Goal: Information Seeking & Learning: Learn about a topic

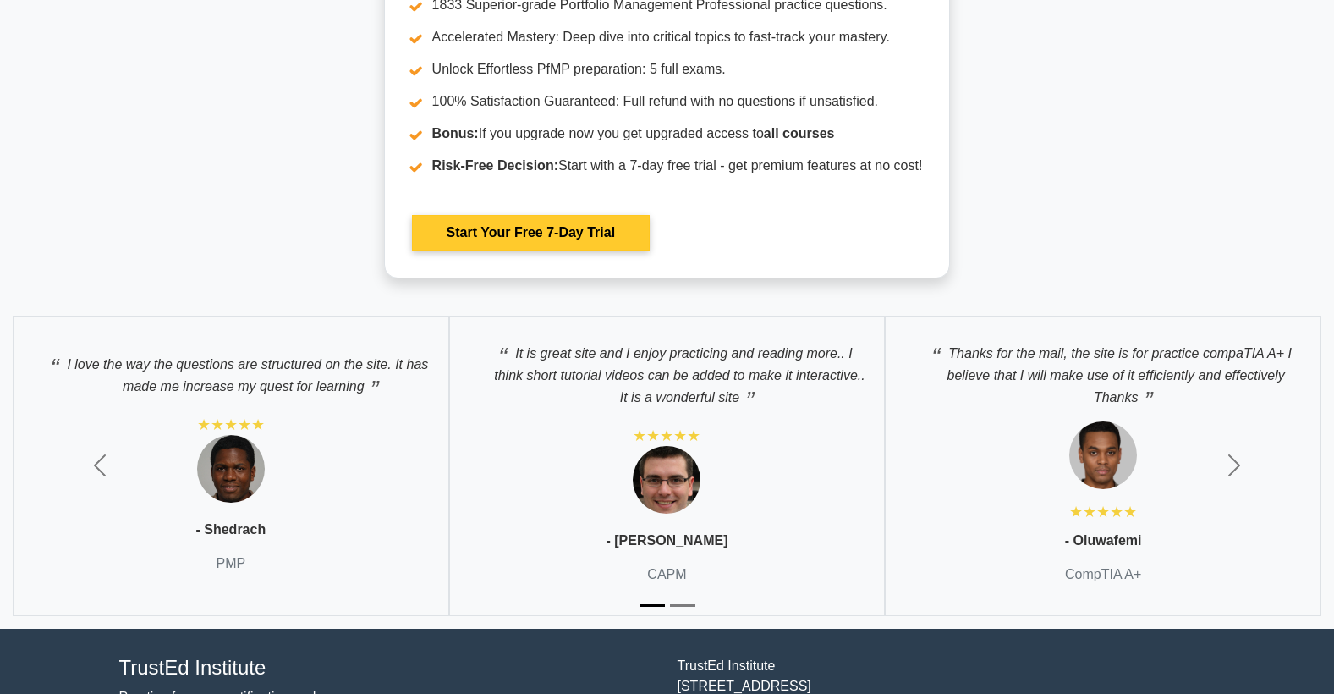
scroll to position [2935, 0]
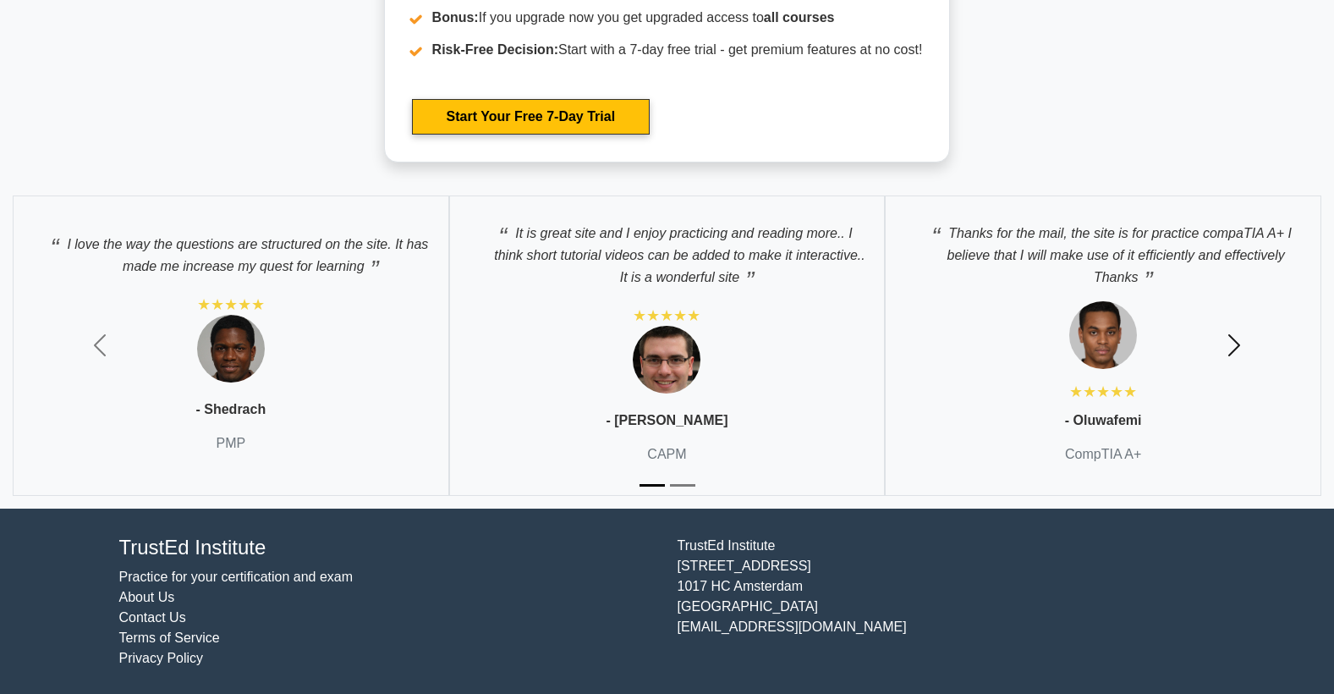
click at [1238, 344] on span "button" at bounding box center [1233, 345] width 27 height 27
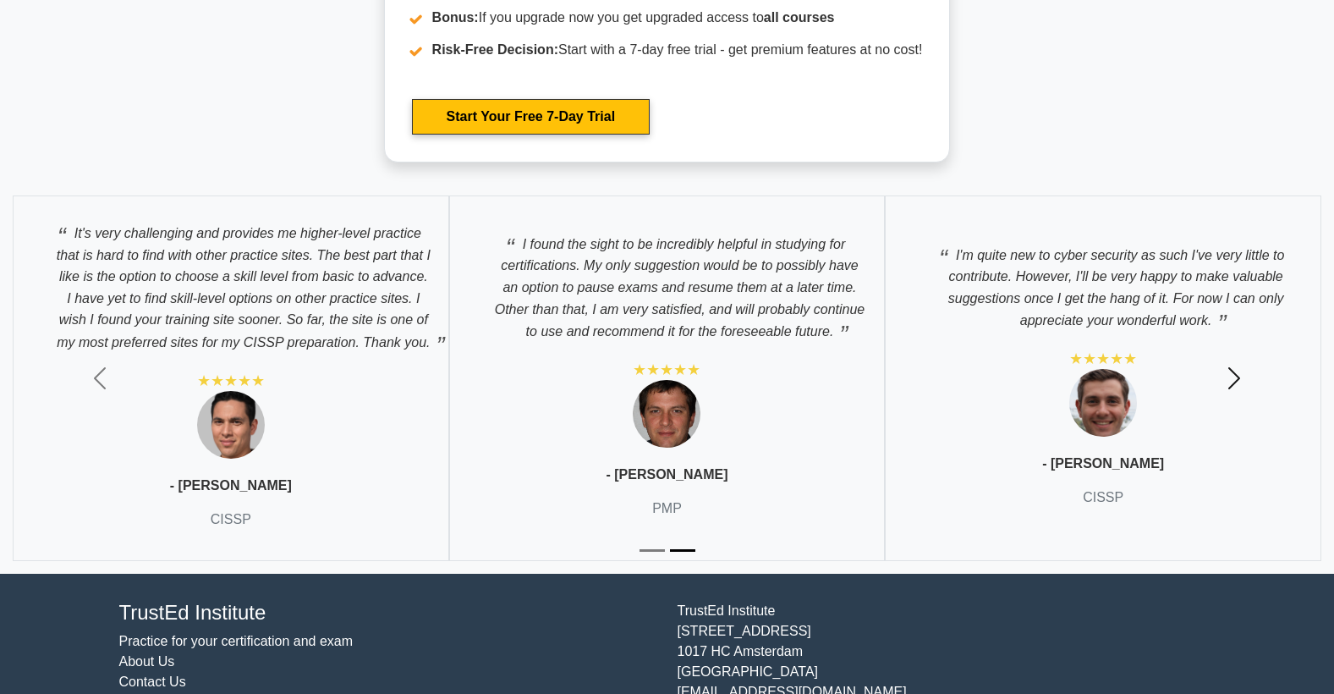
click at [1238, 344] on button "Next" at bounding box center [1233, 378] width 200 height 391
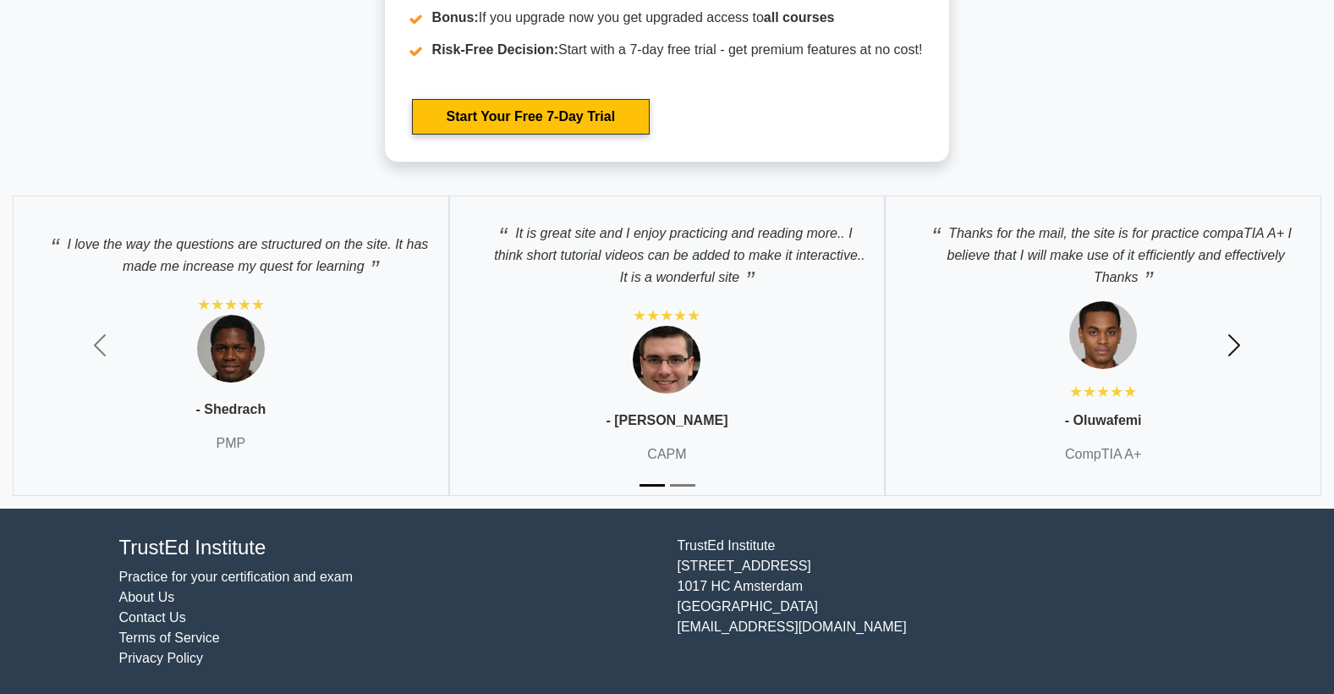
click at [1238, 344] on span "button" at bounding box center [1233, 345] width 27 height 27
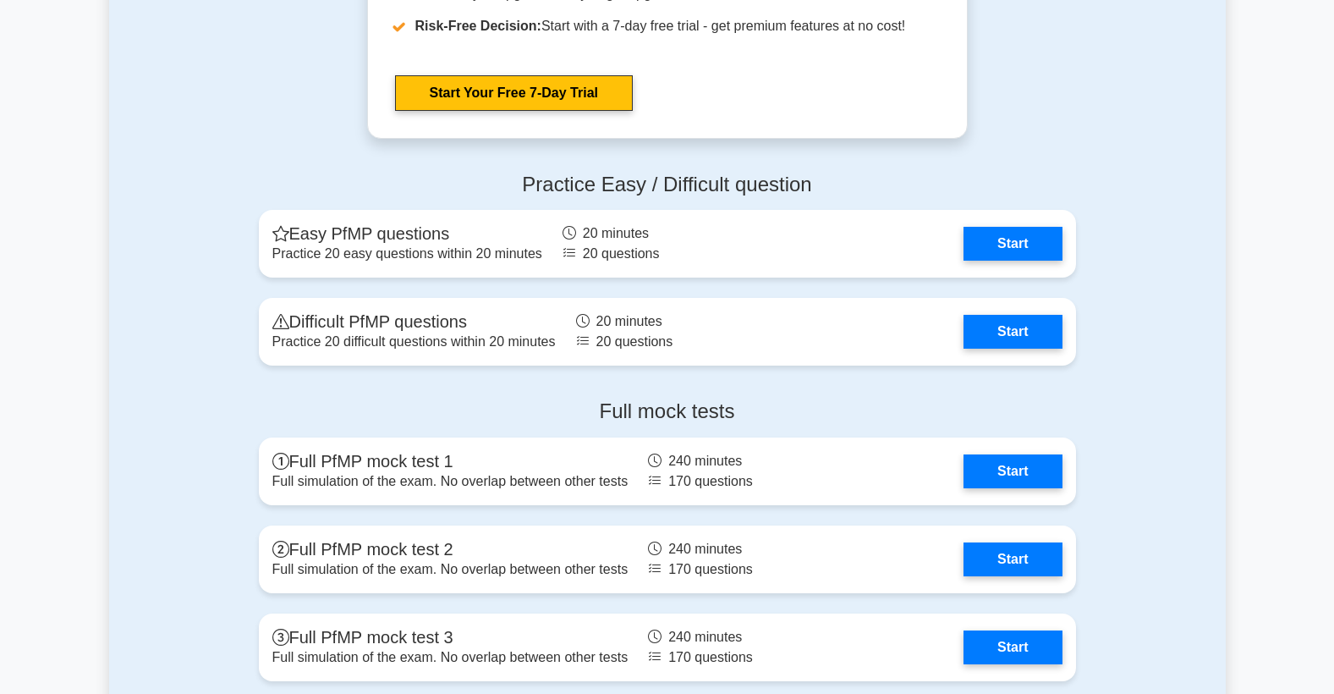
scroll to position [1751, 0]
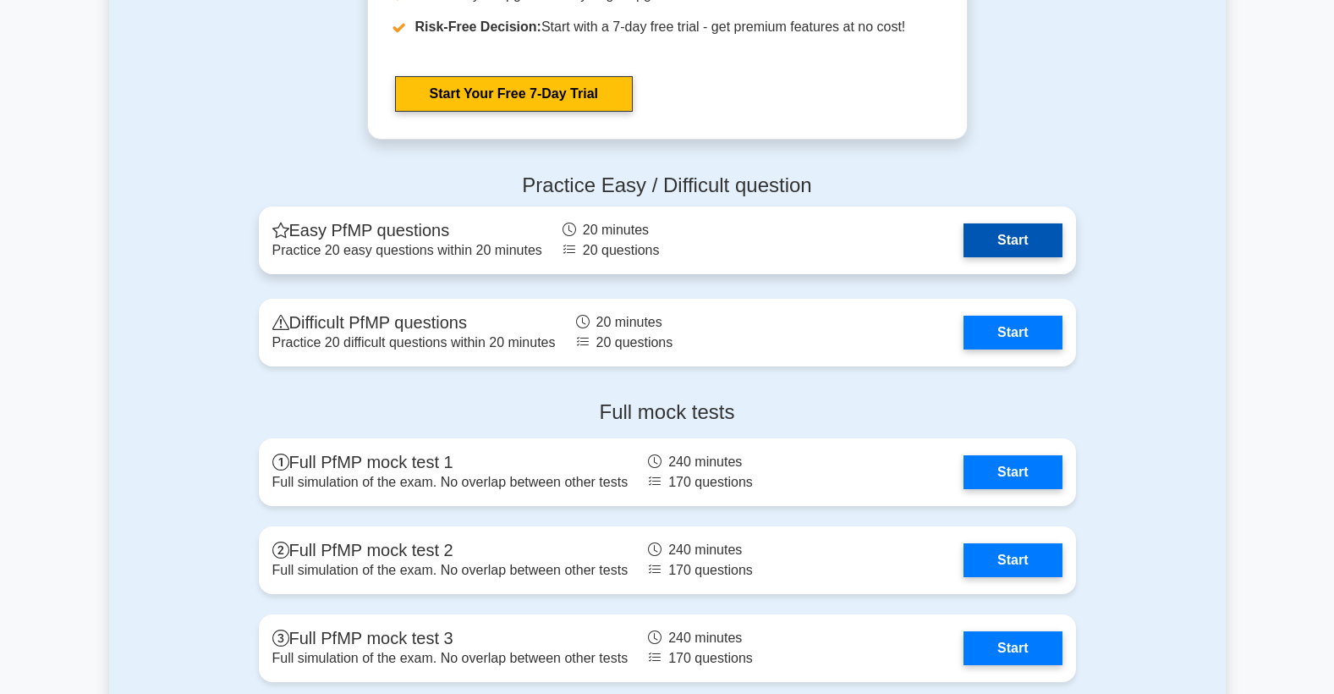
click at [1028, 241] on link "Start" at bounding box center [1012, 240] width 98 height 34
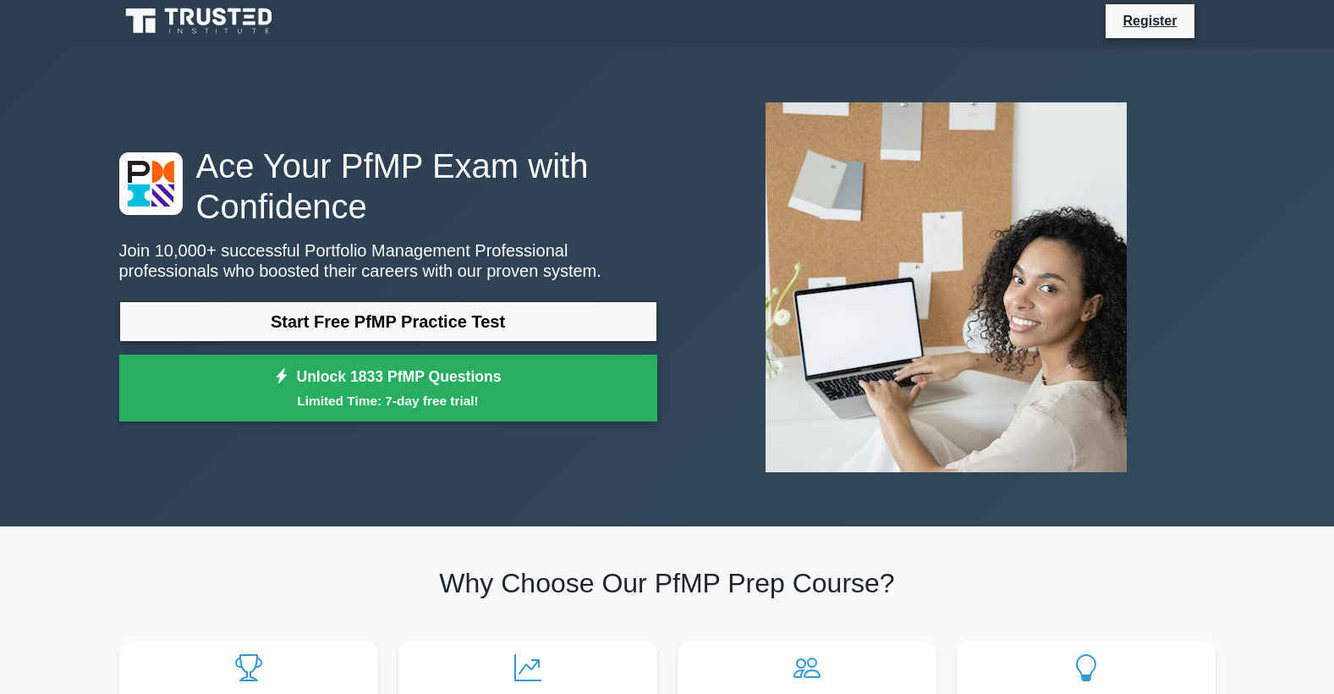
scroll to position [0, 0]
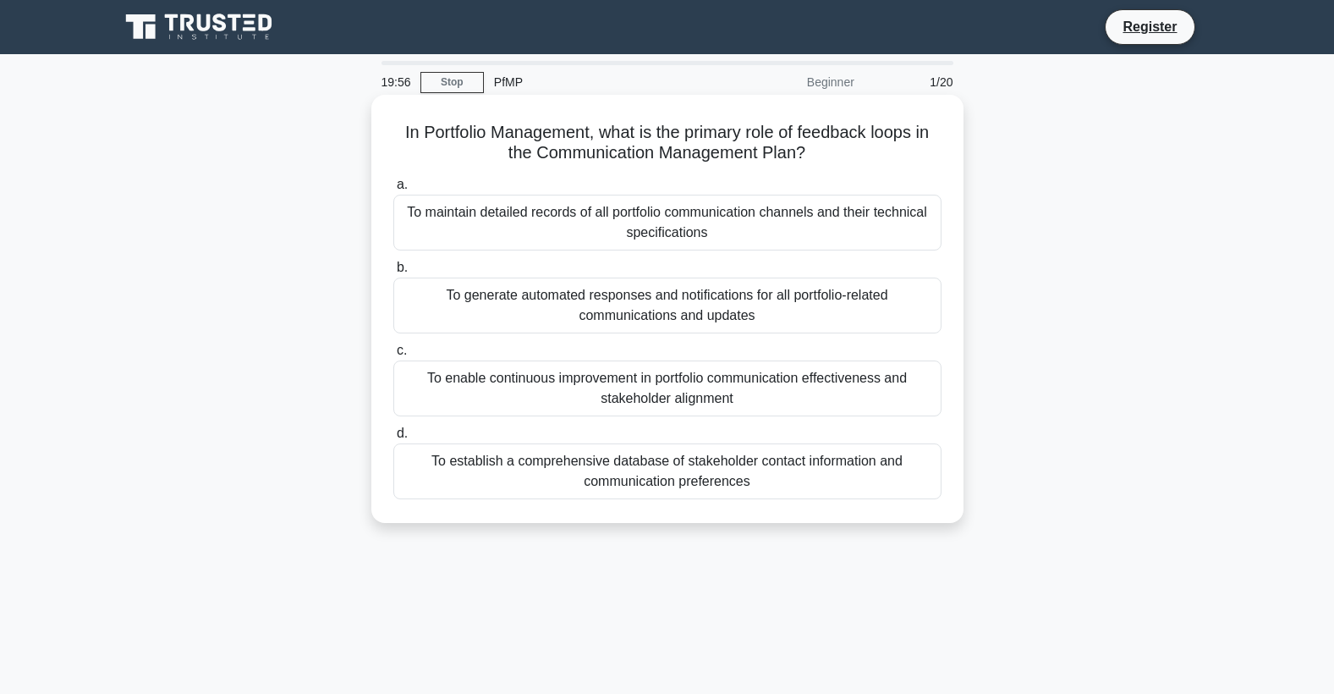
click at [743, 236] on div "To maintain detailed records of all portfolio communication channels and their …" at bounding box center [667, 223] width 548 height 56
click at [393, 190] on input "a. To maintain detailed records of all portfolio communication channels and the…" at bounding box center [393, 184] width 0 height 11
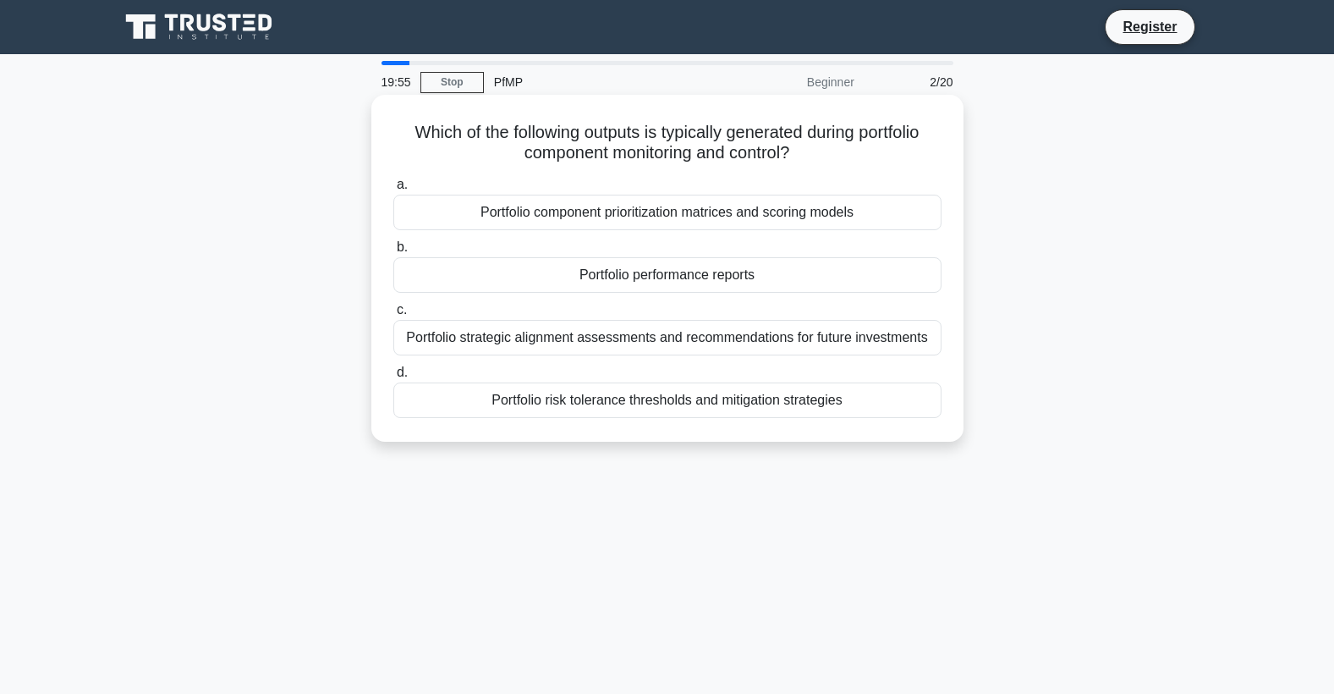
click at [738, 238] on label "b. Portfolio performance reports" at bounding box center [667, 265] width 548 height 56
click at [393, 242] on input "b. Portfolio performance reports" at bounding box center [393, 247] width 0 height 11
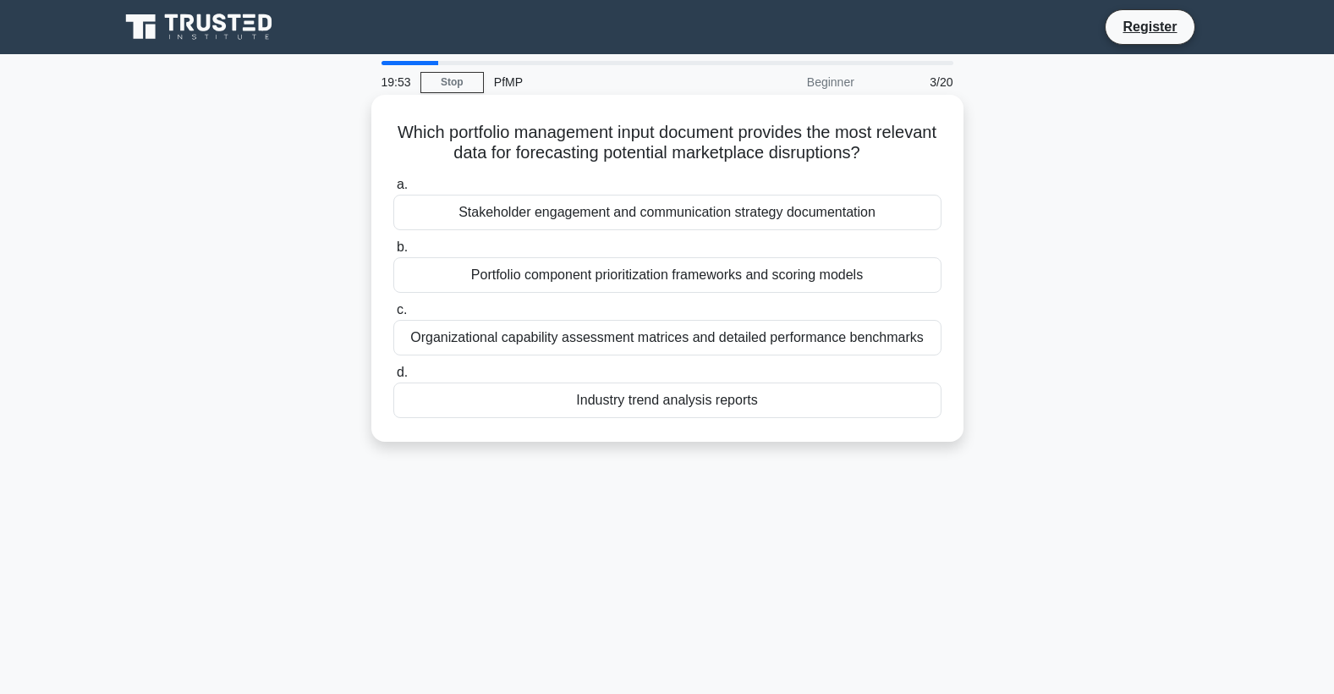
click at [746, 213] on div "Stakeholder engagement and communication strategy documentation" at bounding box center [667, 213] width 548 height 36
click at [393, 190] on input "a. Stakeholder engagement and communication strategy documentation" at bounding box center [393, 184] width 0 height 11
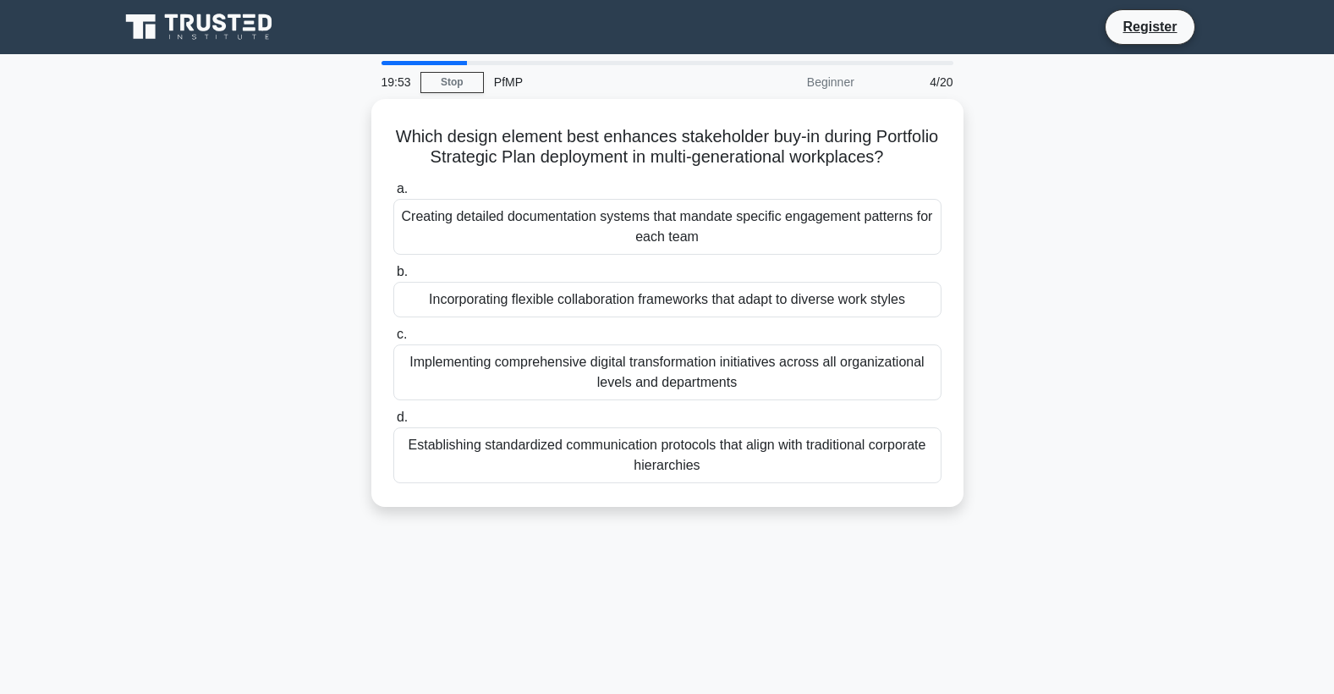
click at [746, 213] on label "a. Creating detailed documentation systems that mandate specific engagement pat…" at bounding box center [667, 216] width 548 height 76
click at [393, 195] on input "a. Creating detailed documentation systems that mandate specific engagement pat…" at bounding box center [393, 189] width 0 height 11
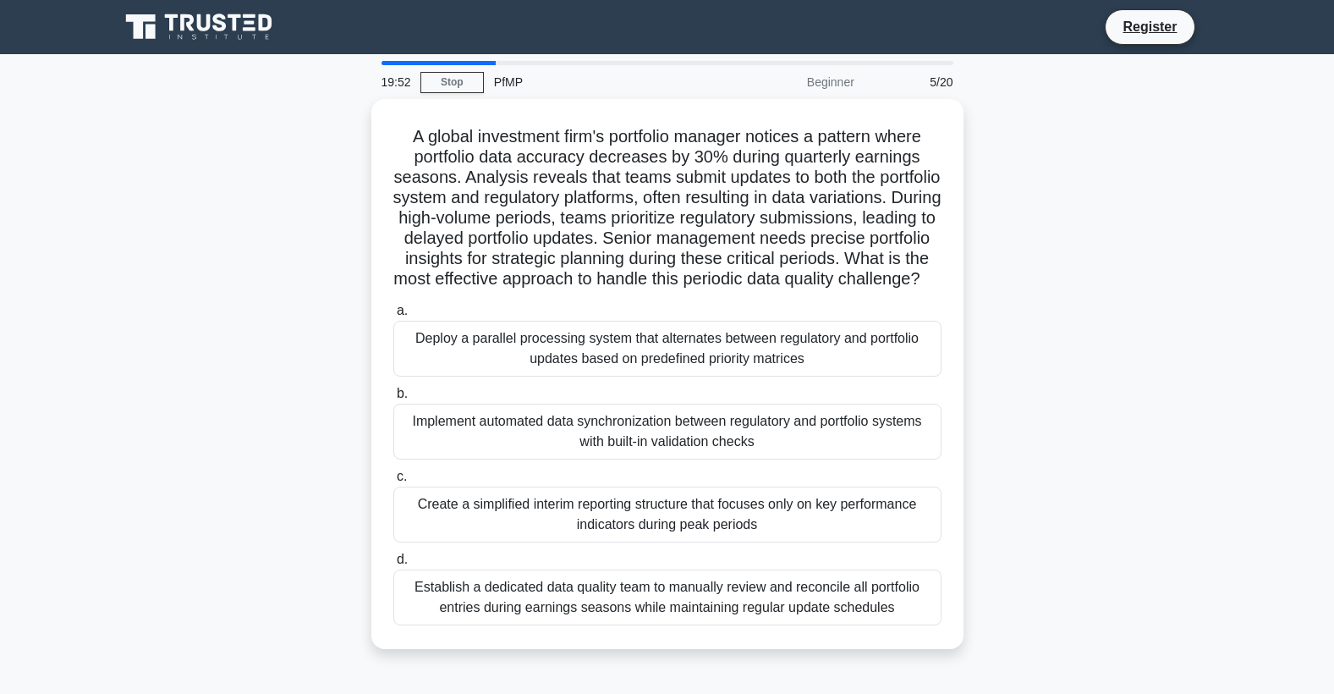
click at [731, 227] on h5 "A global investment firm's portfolio manager notices a pattern where portfolio …" at bounding box center [667, 208] width 551 height 164
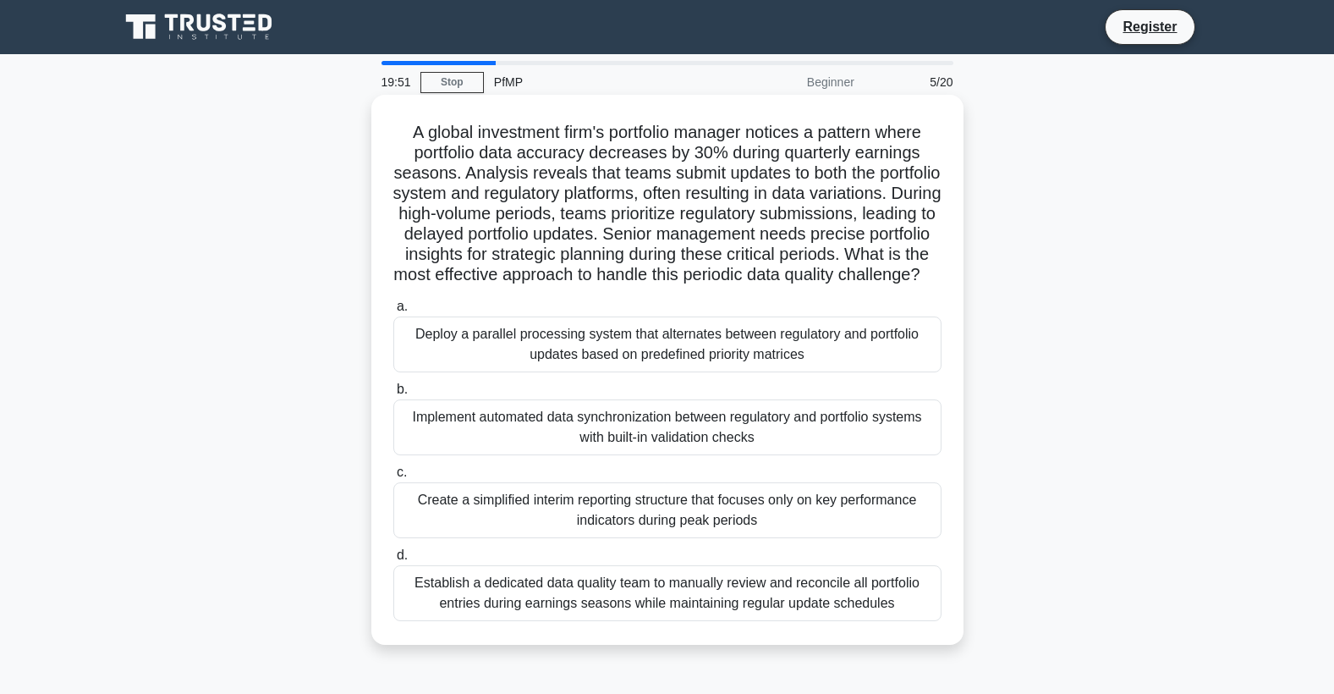
click at [644, 455] on div "Implement automated data synchronization between regulatory and portfolio syste…" at bounding box center [667, 427] width 548 height 56
click at [393, 395] on input "b. Implement automated data synchronization between regulatory and portfolio sy…" at bounding box center [393, 389] width 0 height 11
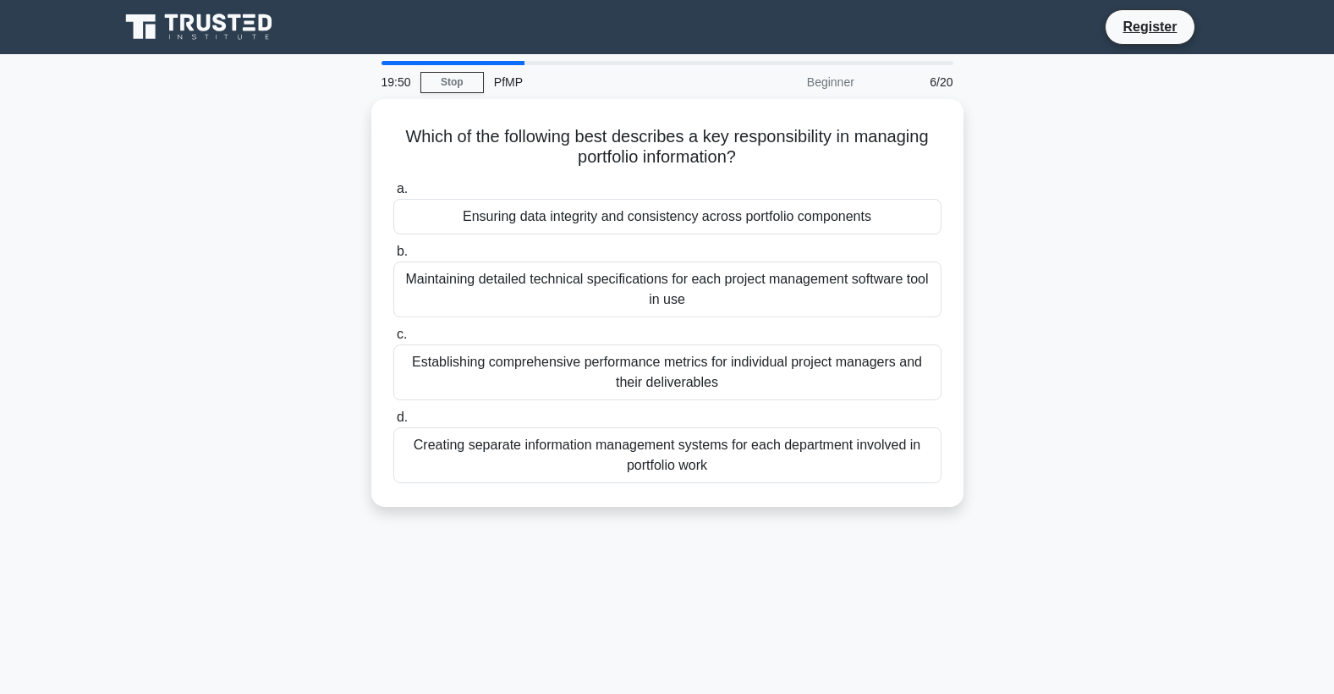
click at [644, 459] on div "Creating separate information management systems for each department involved i…" at bounding box center [667, 455] width 548 height 56
click at [393, 423] on input "d. Creating separate information management systems for each department involve…" at bounding box center [393, 417] width 0 height 11
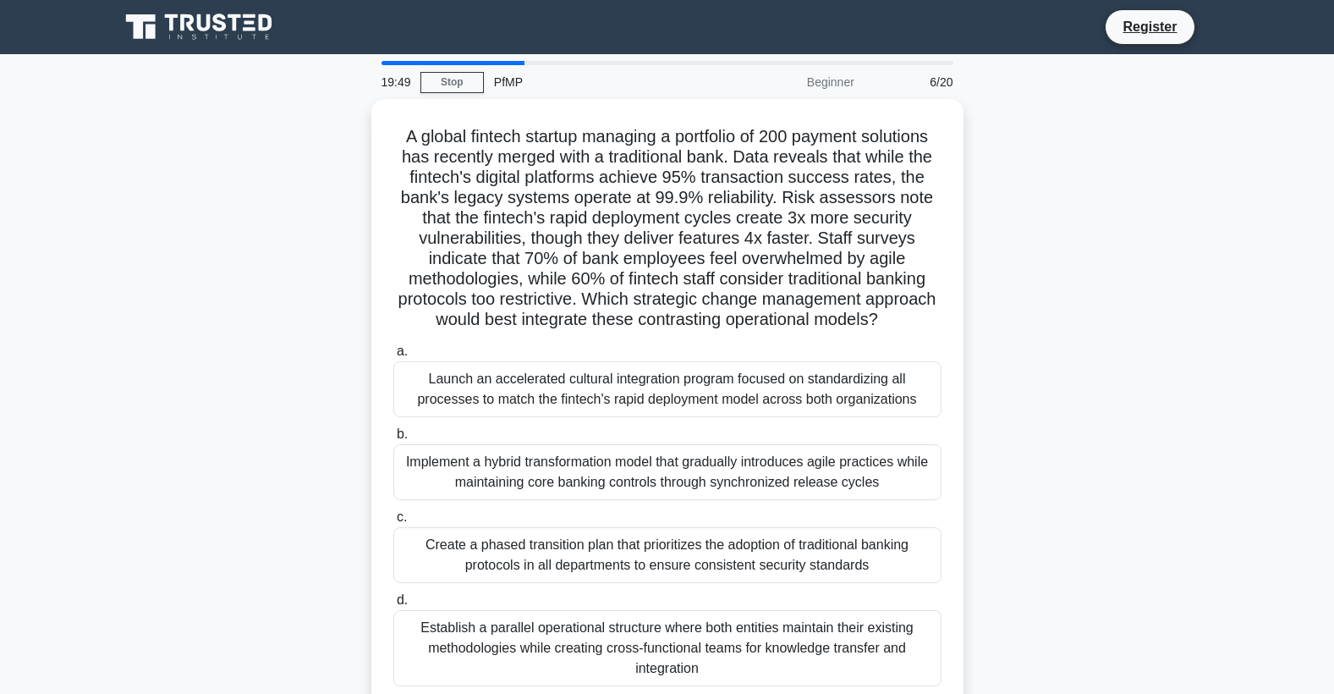
click at [644, 459] on label "b. Implement a hybrid transformation model that gradually introduces agile prac…" at bounding box center [667, 462] width 548 height 76
click at [393, 440] on input "b. Implement a hybrid transformation model that gradually introduces agile prac…" at bounding box center [393, 434] width 0 height 11
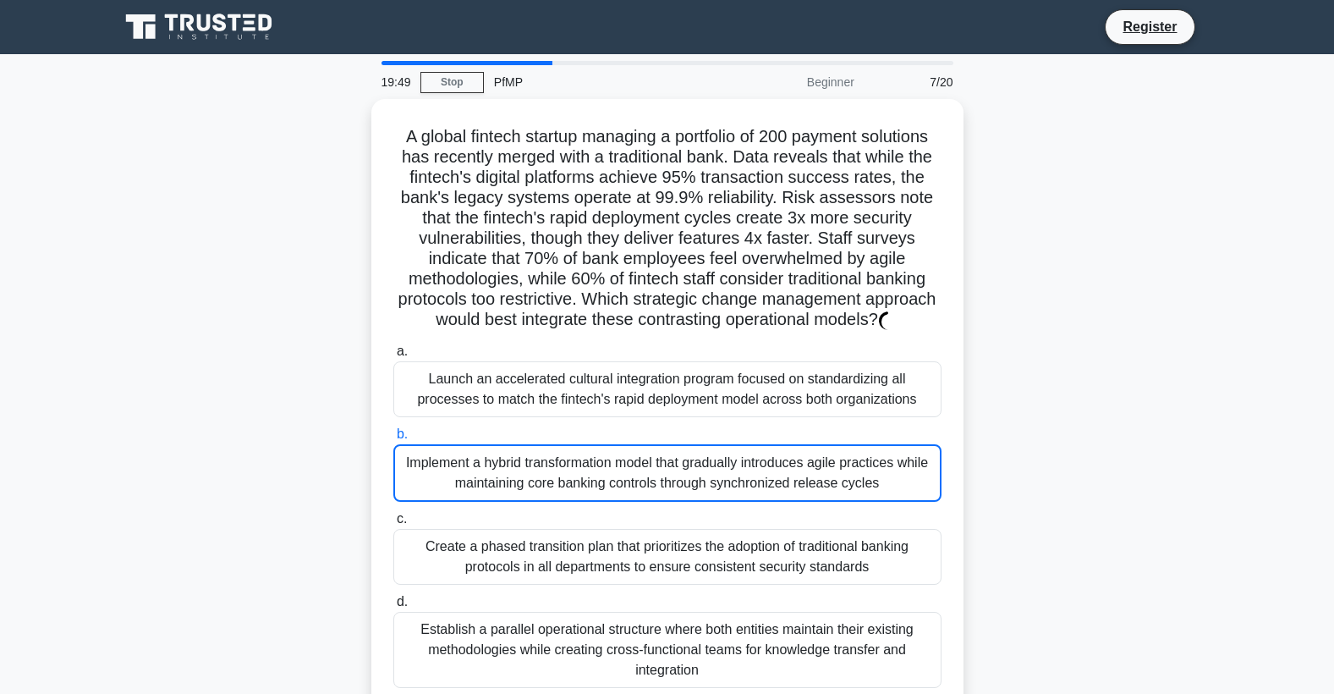
click at [644, 459] on label "b. Implement a hybrid transformation model that gradually introduces agile prac…" at bounding box center [667, 463] width 548 height 78
click at [393, 440] on input "b. Implement a hybrid transformation model that gradually introduces agile prac…" at bounding box center [393, 434] width 0 height 11
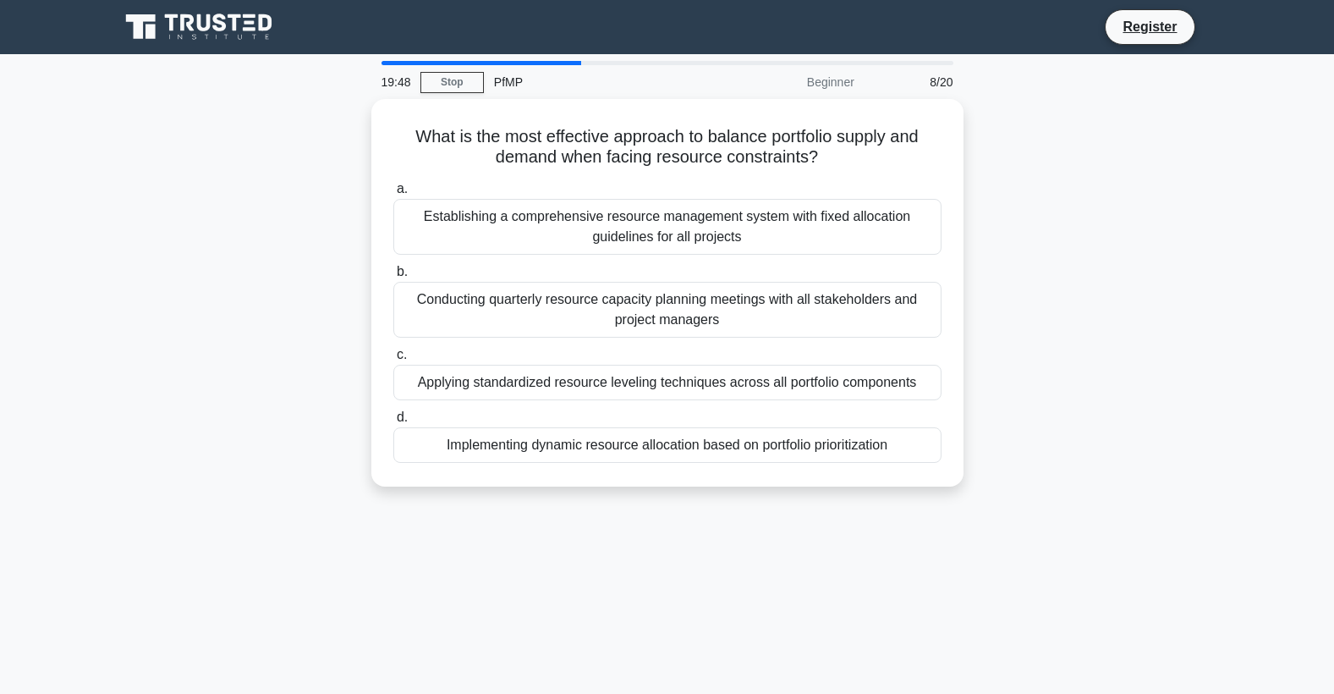
click at [644, 459] on div "Implementing dynamic resource allocation based on portfolio prioritization" at bounding box center [667, 445] width 548 height 36
click at [393, 423] on input "d. Implementing dynamic resource allocation based on portfolio prioritization" at bounding box center [393, 417] width 0 height 11
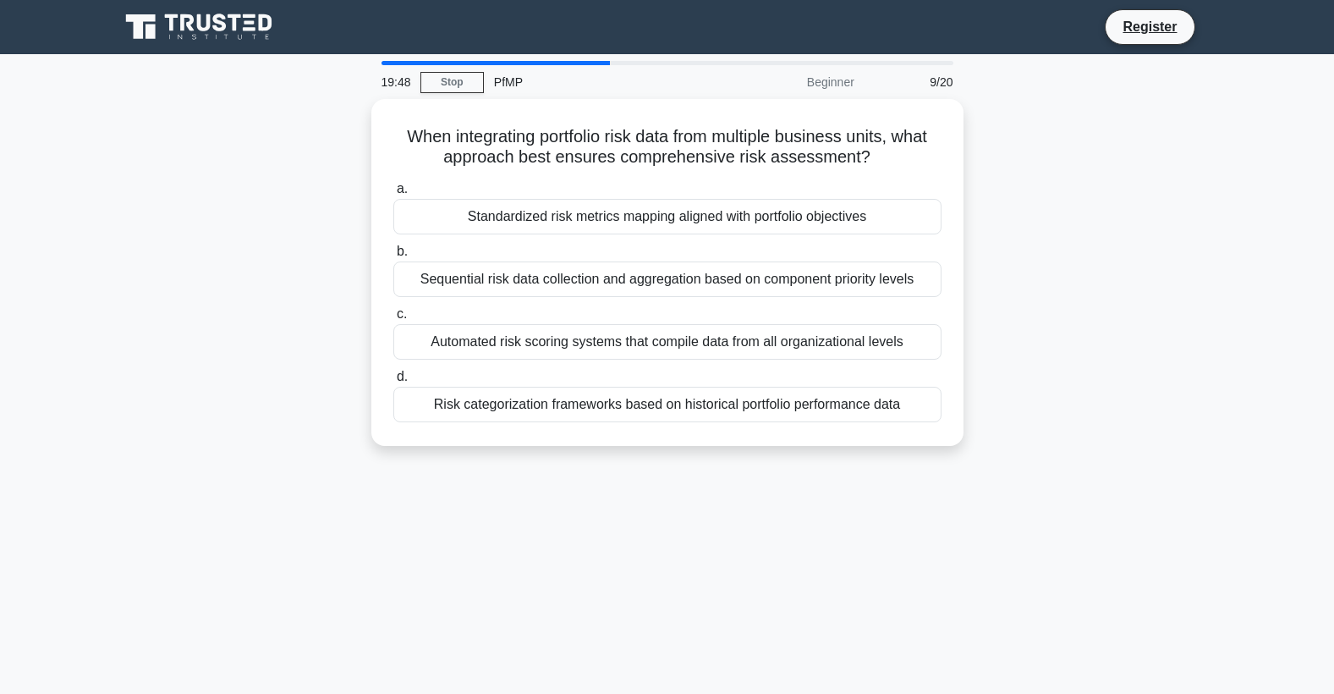
click at [644, 459] on div "When integrating portfolio risk data from multiple business units, what approac…" at bounding box center [667, 282] width 1116 height 367
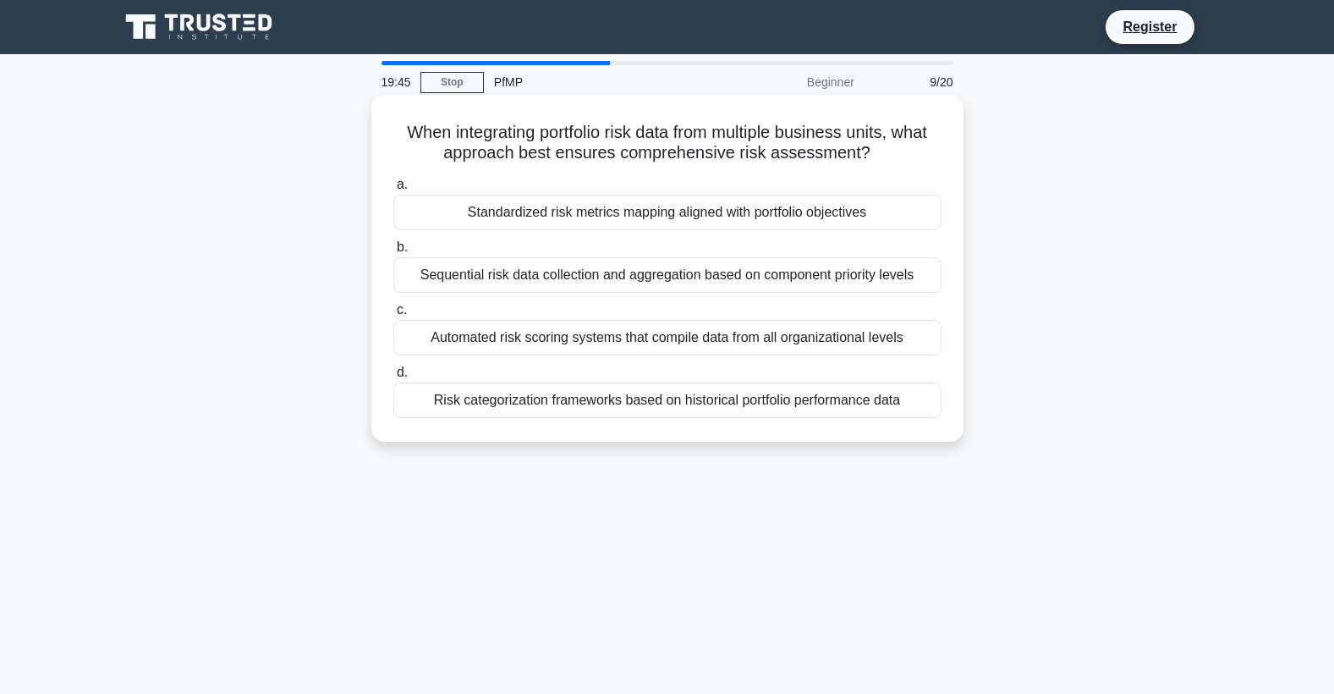
click at [405, 321] on div "Automated risk scoring systems that compile data from all organizational levels" at bounding box center [667, 338] width 548 height 36
click at [393, 315] on input "c. Automated risk scoring systems that compile data from all organizational lev…" at bounding box center [393, 309] width 0 height 11
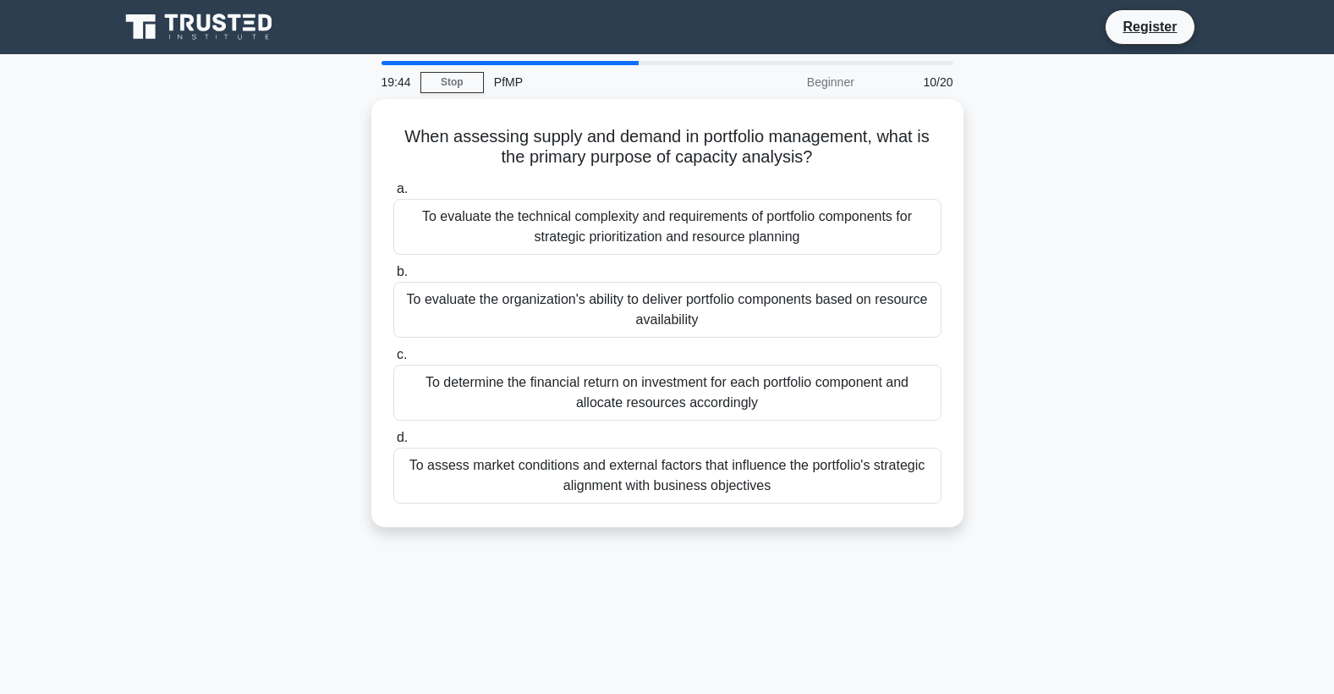
click at [405, 321] on div "To evaluate the organization's ability to deliver portfolio components based on…" at bounding box center [667, 310] width 548 height 56
click at [393, 277] on input "b. To evaluate the organization's ability to deliver portfolio components based…" at bounding box center [393, 271] width 0 height 11
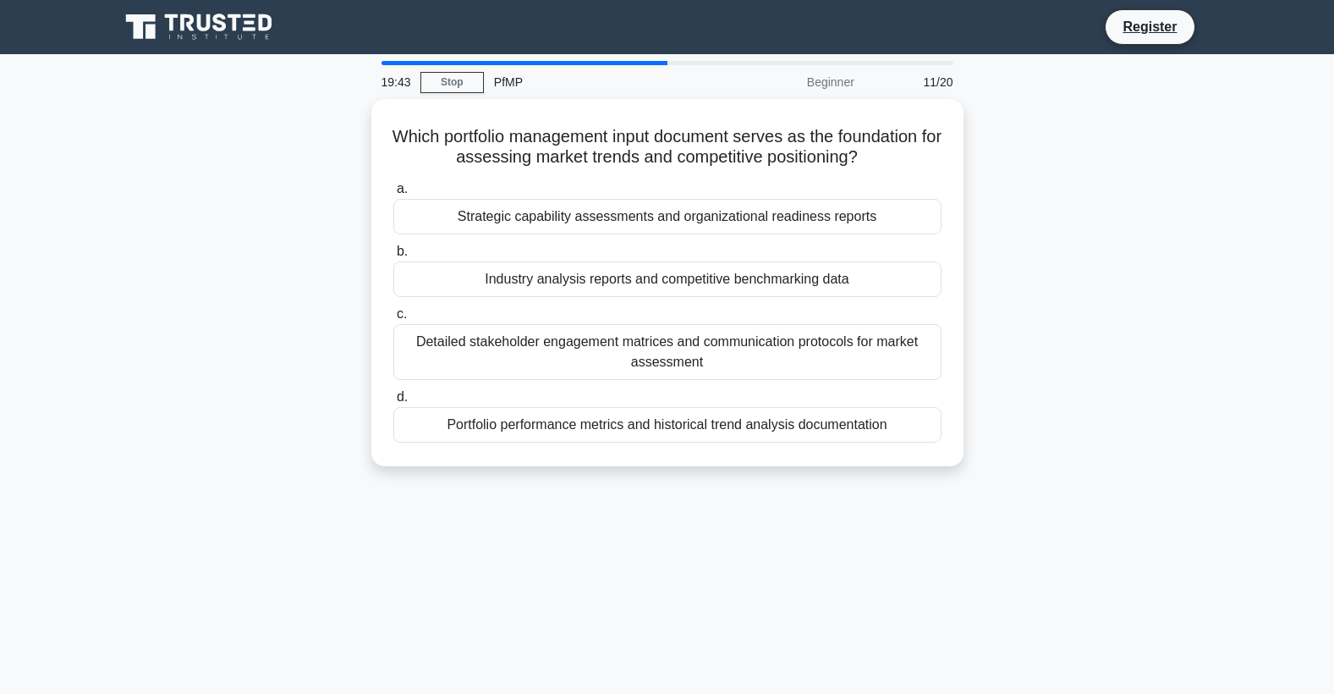
click at [405, 321] on label "c. Detailed stakeholder engagement matrices and communication protocols for mar…" at bounding box center [667, 342] width 548 height 76
click at [393, 320] on input "c. Detailed stakeholder engagement matrices and communication protocols for mar…" at bounding box center [393, 314] width 0 height 11
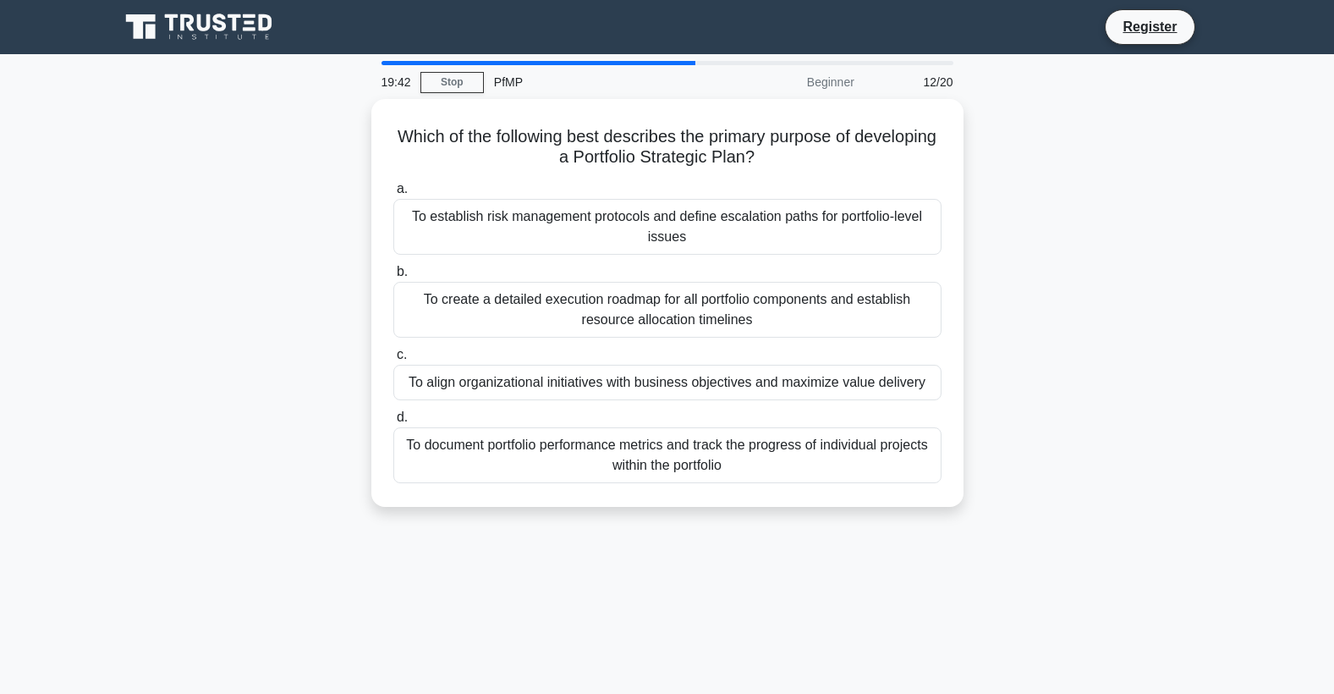
click at [405, 321] on div "To create a detailed execution roadmap for all portfolio components and establi…" at bounding box center [667, 310] width 548 height 56
click at [393, 277] on input "b. To create a detailed execution roadmap for all portfolio components and esta…" at bounding box center [393, 271] width 0 height 11
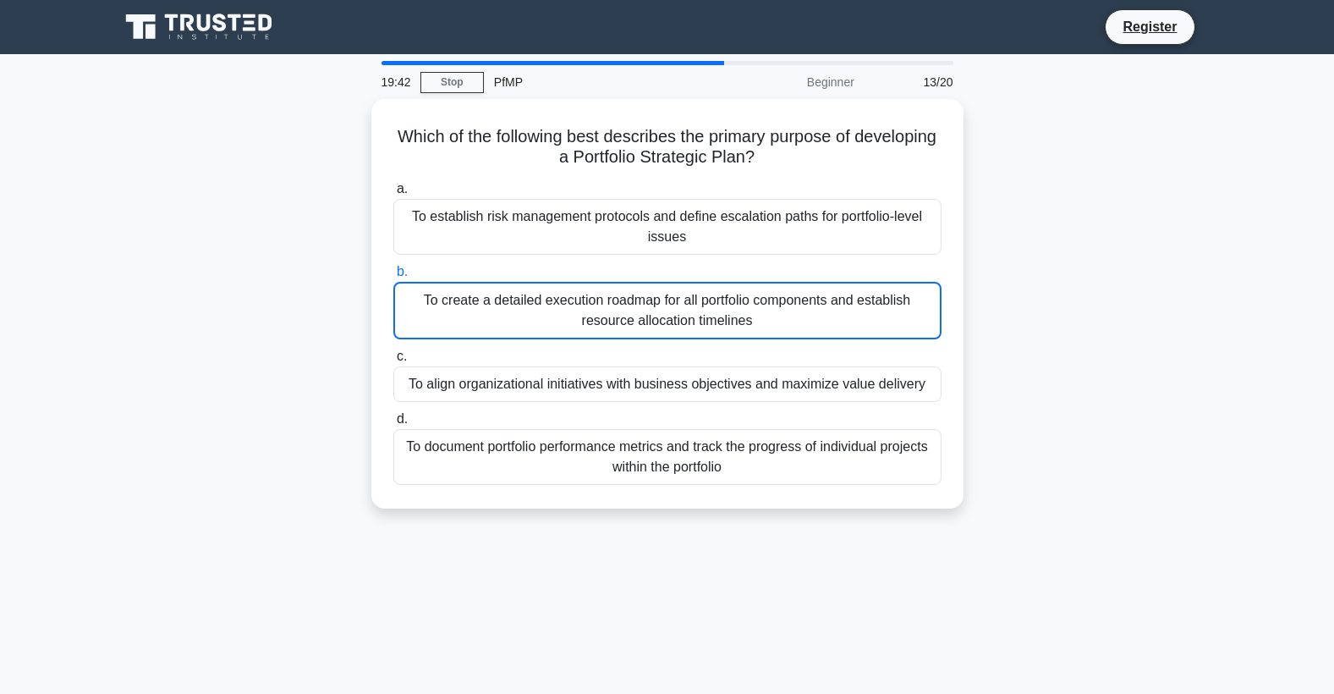
click at [405, 321] on div "To create a detailed execution roadmap for all portfolio components and establi…" at bounding box center [667, 311] width 548 height 58
click at [393, 277] on input "b. To create a detailed execution roadmap for all portfolio components and esta…" at bounding box center [393, 271] width 0 height 11
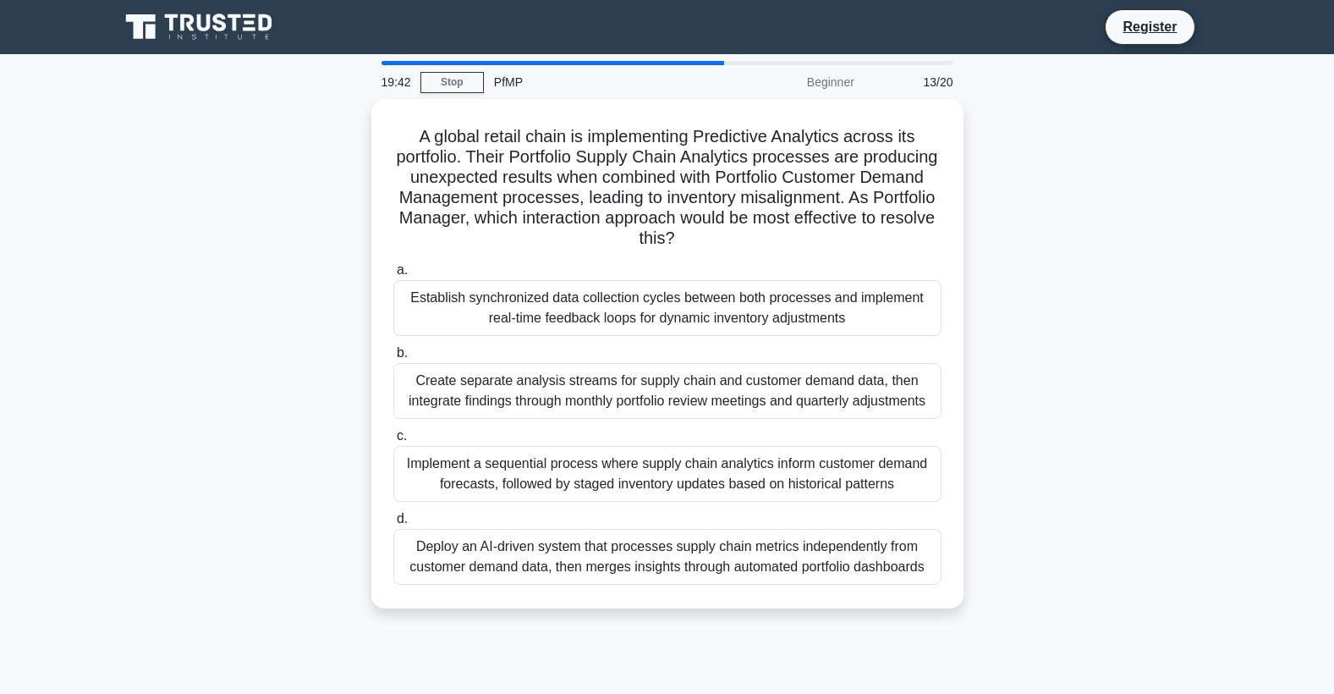
click at [408, 320] on div "Establish synchronized data collection cycles between both processes and implem…" at bounding box center [667, 308] width 548 height 56
click at [393, 276] on input "a. Establish synchronized data collection cycles between both processes and imp…" at bounding box center [393, 270] width 0 height 11
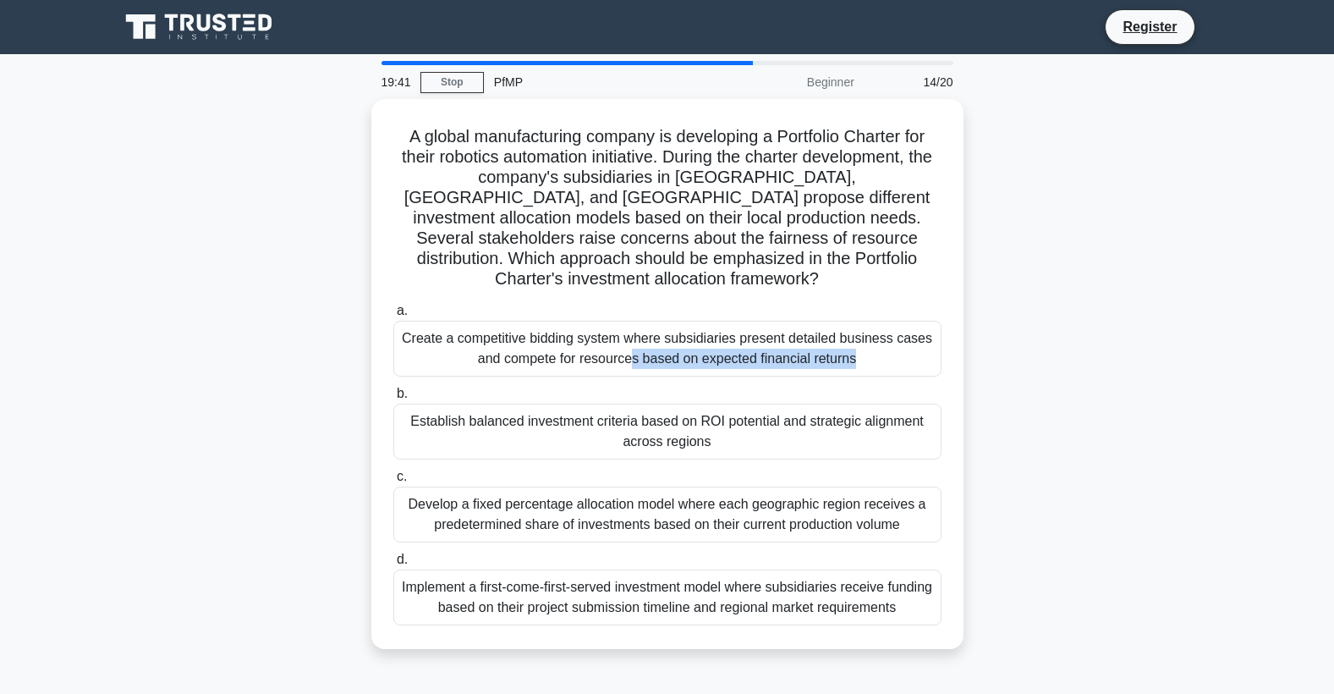
click at [408, 321] on div "Create a competitive bidding system where subsidiaries present detailed busines…" at bounding box center [667, 349] width 548 height 56
click at [393, 316] on input "a. Create a competitive bidding system where subsidiaries present detailed busi…" at bounding box center [393, 310] width 0 height 11
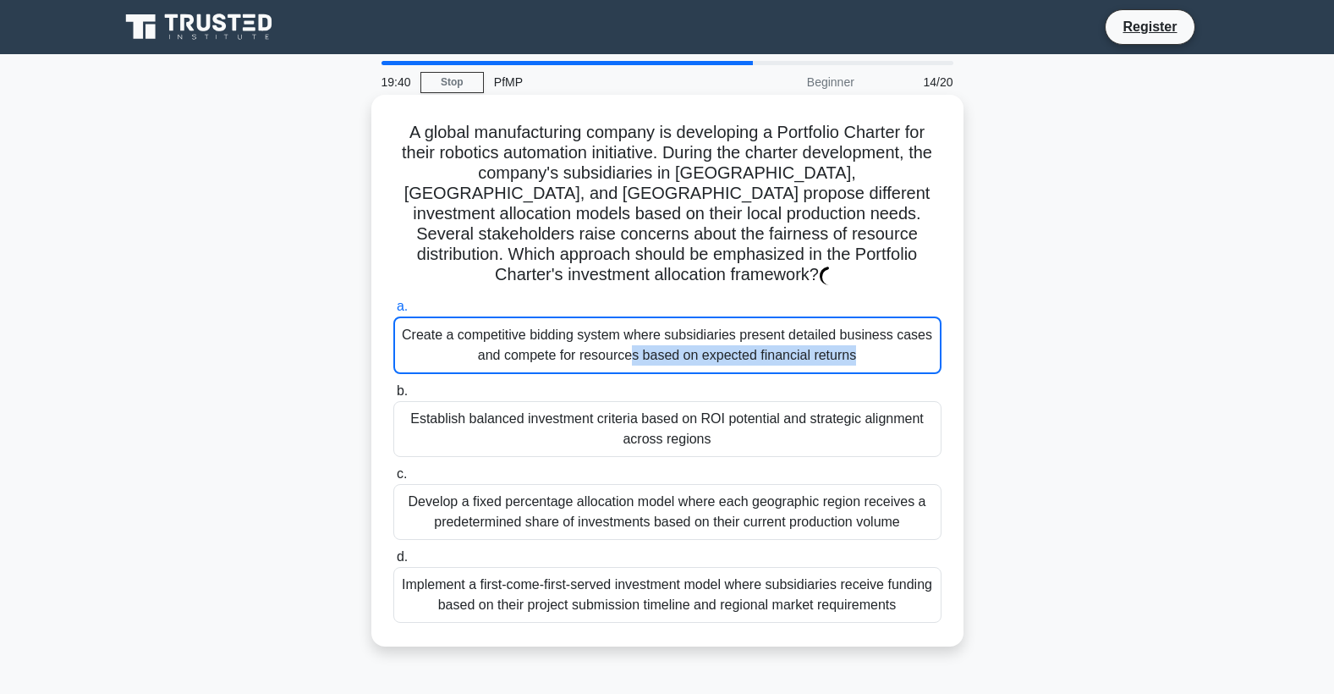
click at [408, 320] on div "Create a competitive bidding system where subsidiaries present detailed busines…" at bounding box center [667, 345] width 548 height 58
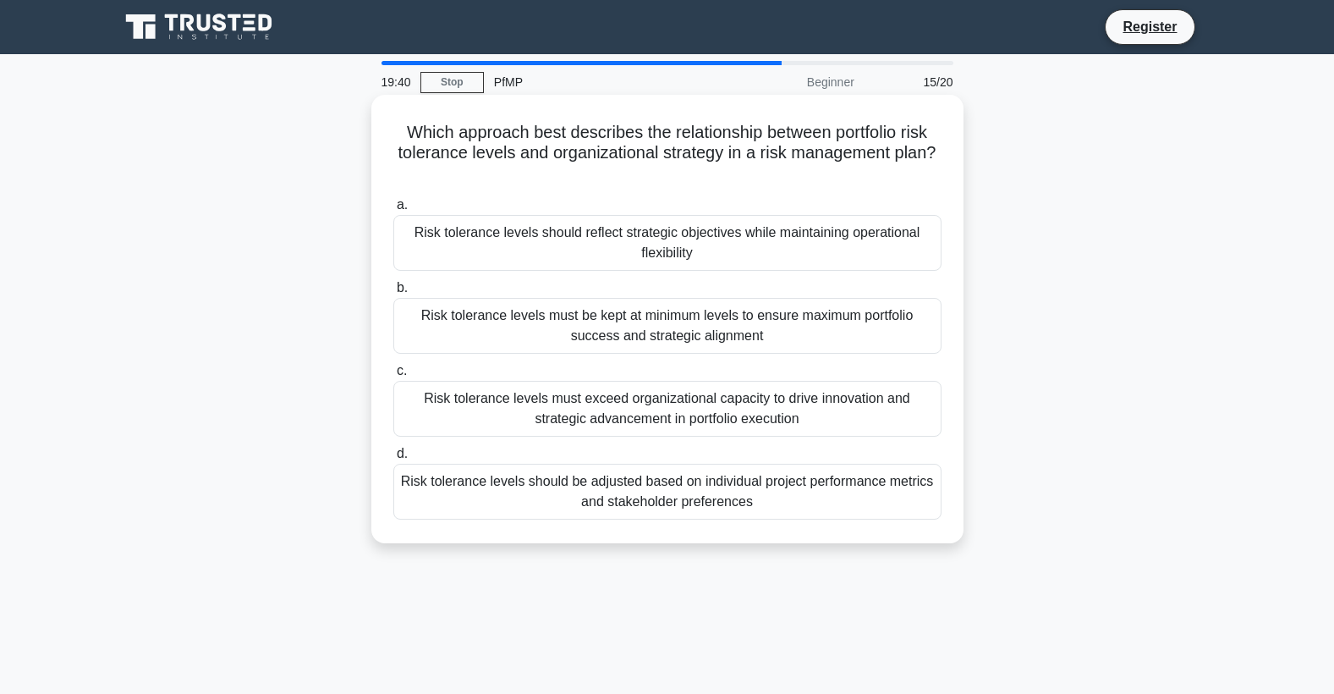
drag, startPoint x: 408, startPoint y: 320, endPoint x: 395, endPoint y: 389, distance: 70.5
click at [395, 389] on div "Risk tolerance levels must exceed organizational capacity to drive innovation a…" at bounding box center [667, 409] width 548 height 56
click at [393, 376] on input "c. Risk tolerance levels must exceed organizational capacity to drive innovatio…" at bounding box center [393, 370] width 0 height 11
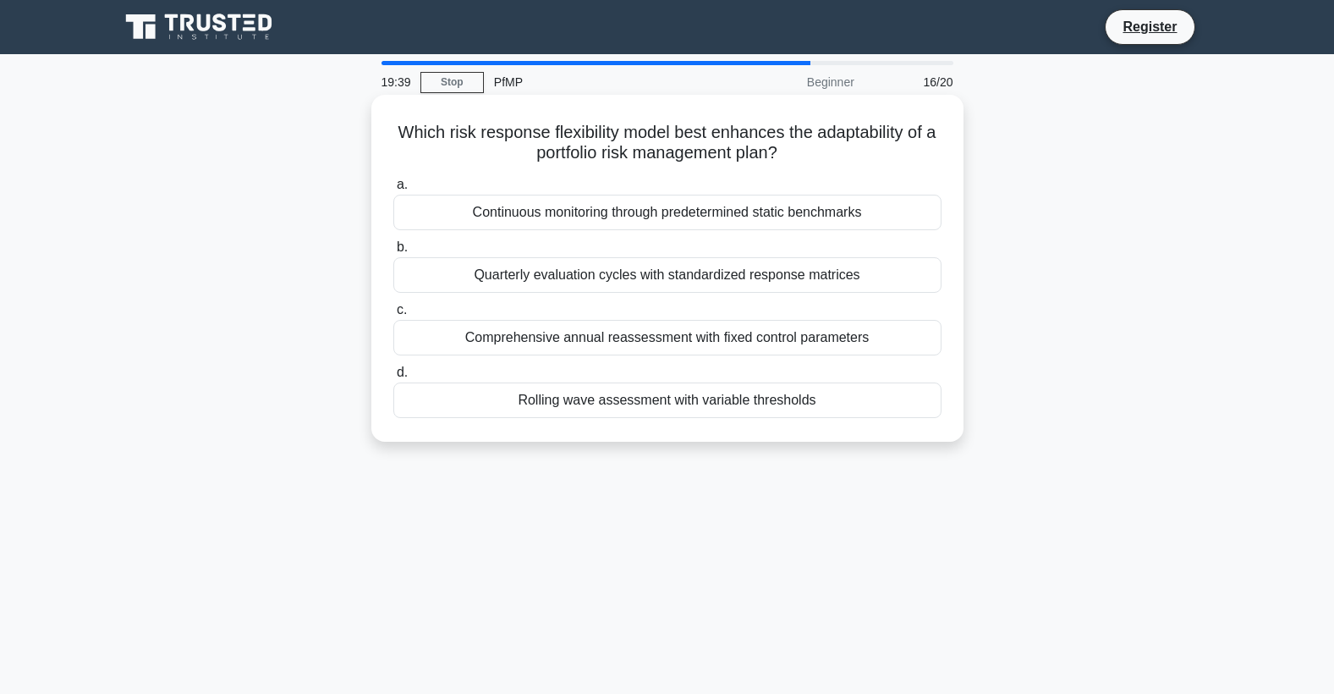
click at [414, 348] on div "Comprehensive annual reassessment with fixed control parameters" at bounding box center [667, 338] width 548 height 36
click at [393, 315] on input "c. Comprehensive annual reassessment with fixed control parameters" at bounding box center [393, 309] width 0 height 11
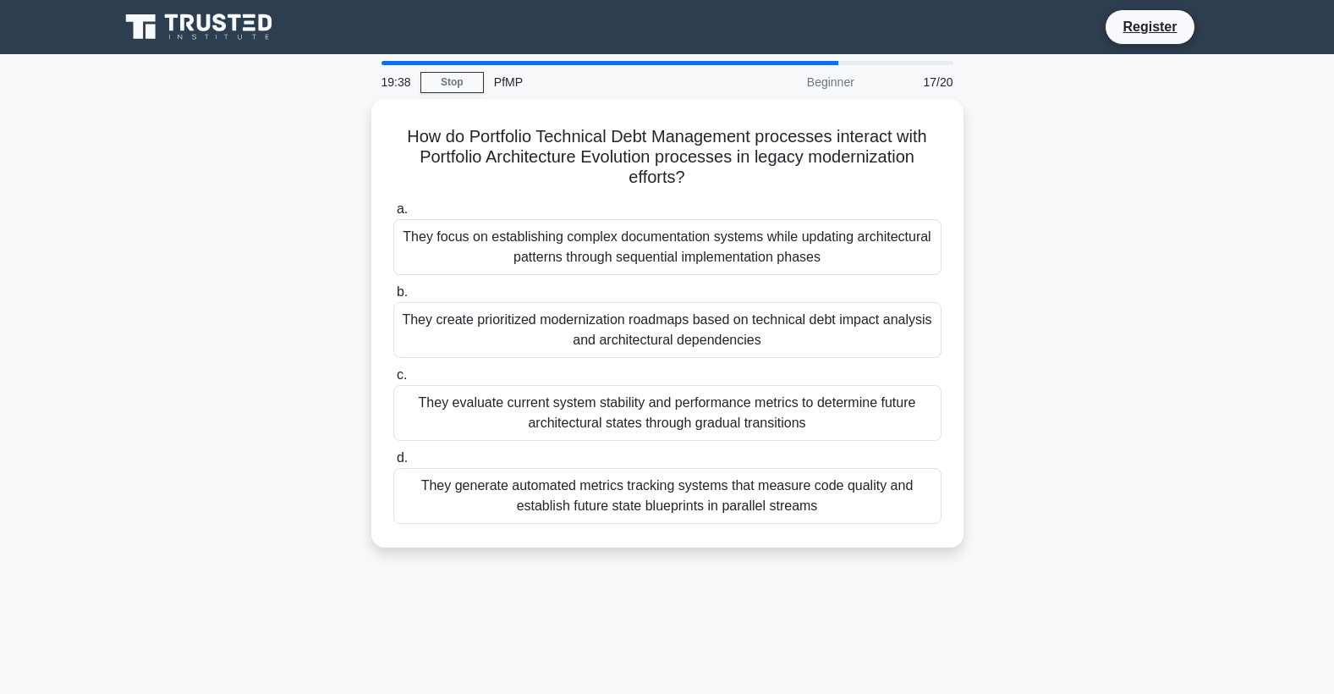
click at [414, 348] on div "They create prioritized modernization roadmaps based on technical debt impact a…" at bounding box center [667, 330] width 548 height 56
click at [393, 298] on input "b. They create prioritized modernization roadmaps based on technical debt impac…" at bounding box center [393, 292] width 0 height 11
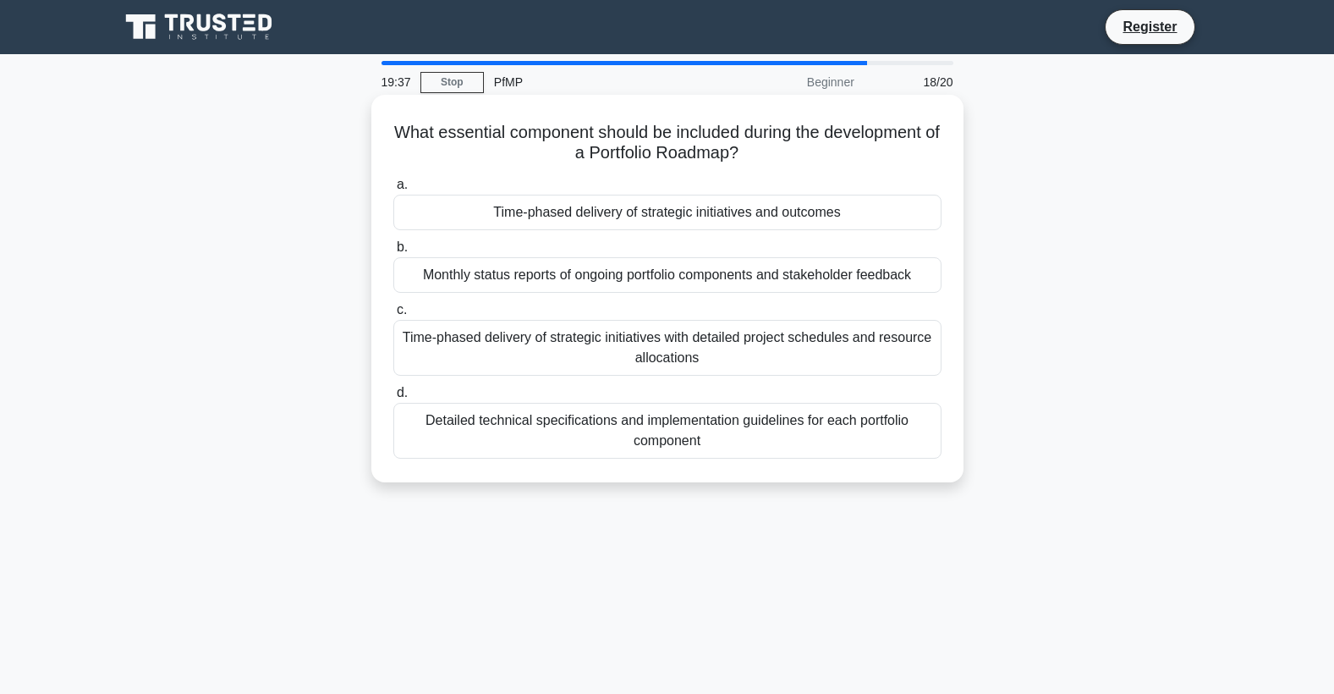
drag, startPoint x: 406, startPoint y: 393, endPoint x: 405, endPoint y: 406, distance: 12.7
click at [405, 406] on label "d. Detailed technical specifications and implementation guidelines for each por…" at bounding box center [667, 420] width 548 height 76
drag, startPoint x: 405, startPoint y: 406, endPoint x: 403, endPoint y: 442, distance: 36.4
click at [403, 442] on div "Detailed technical specifications and implementation guidelines for each portfo…" at bounding box center [667, 431] width 548 height 56
click at [393, 398] on input "d. Detailed technical specifications and implementation guidelines for each por…" at bounding box center [393, 392] width 0 height 11
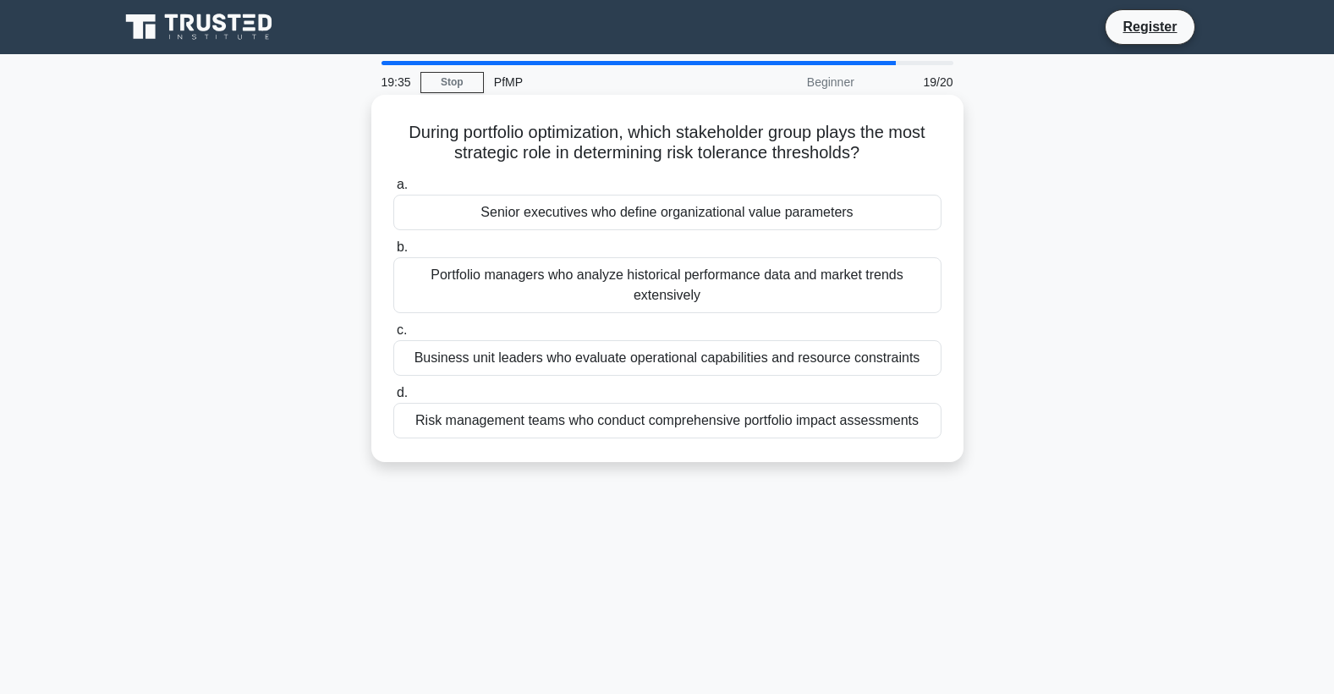
click at [431, 336] on label "c. Business unit leaders who evaluate operational capabilities and resource con…" at bounding box center [667, 348] width 548 height 56
click at [393, 336] on input "c. Business unit leaders who evaluate operational capabilities and resource con…" at bounding box center [393, 330] width 0 height 11
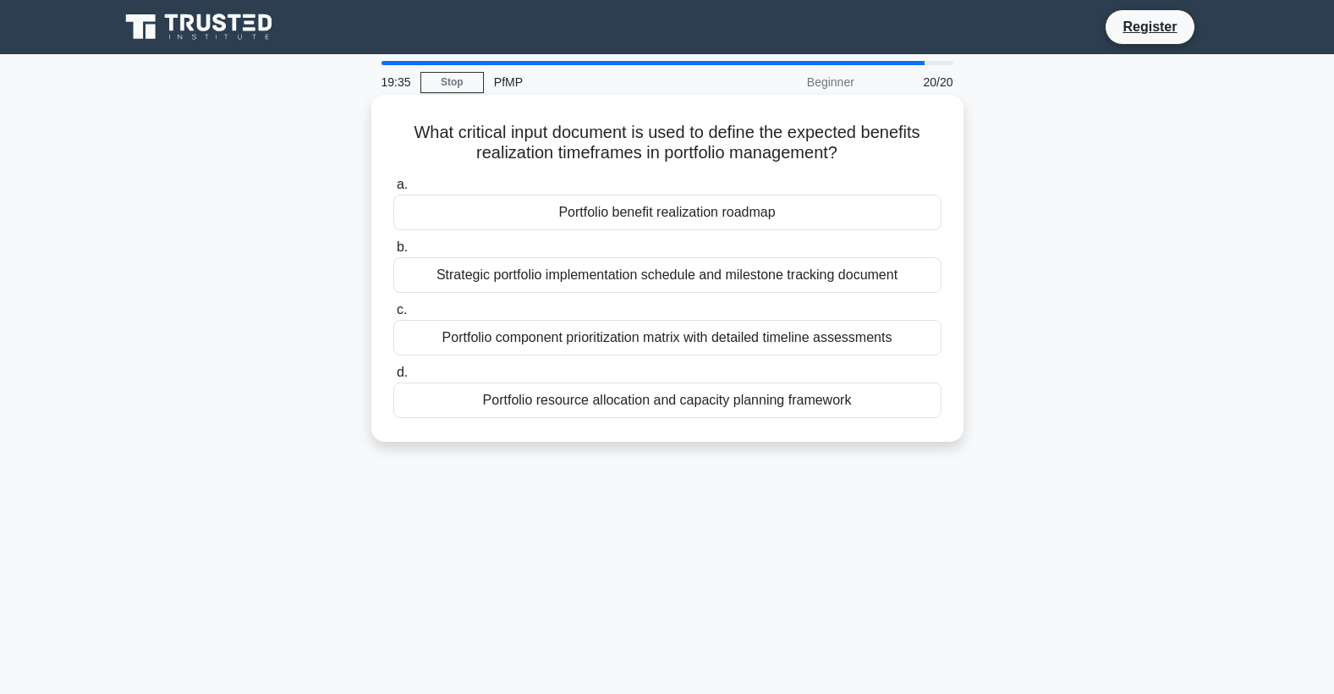
click at [423, 359] on div "a. Portfolio benefit realization roadmap b. Strategic portfolio implementation …" at bounding box center [667, 296] width 568 height 250
click at [417, 383] on label "d. Portfolio resource allocation and capacity planning framework" at bounding box center [667, 390] width 548 height 56
click at [450, 278] on div "Strategic portfolio implementation schedule and milestone tracking document" at bounding box center [667, 275] width 548 height 36
click at [393, 253] on input "b. Strategic portfolio implementation schedule and milestone tracking document" at bounding box center [393, 247] width 0 height 11
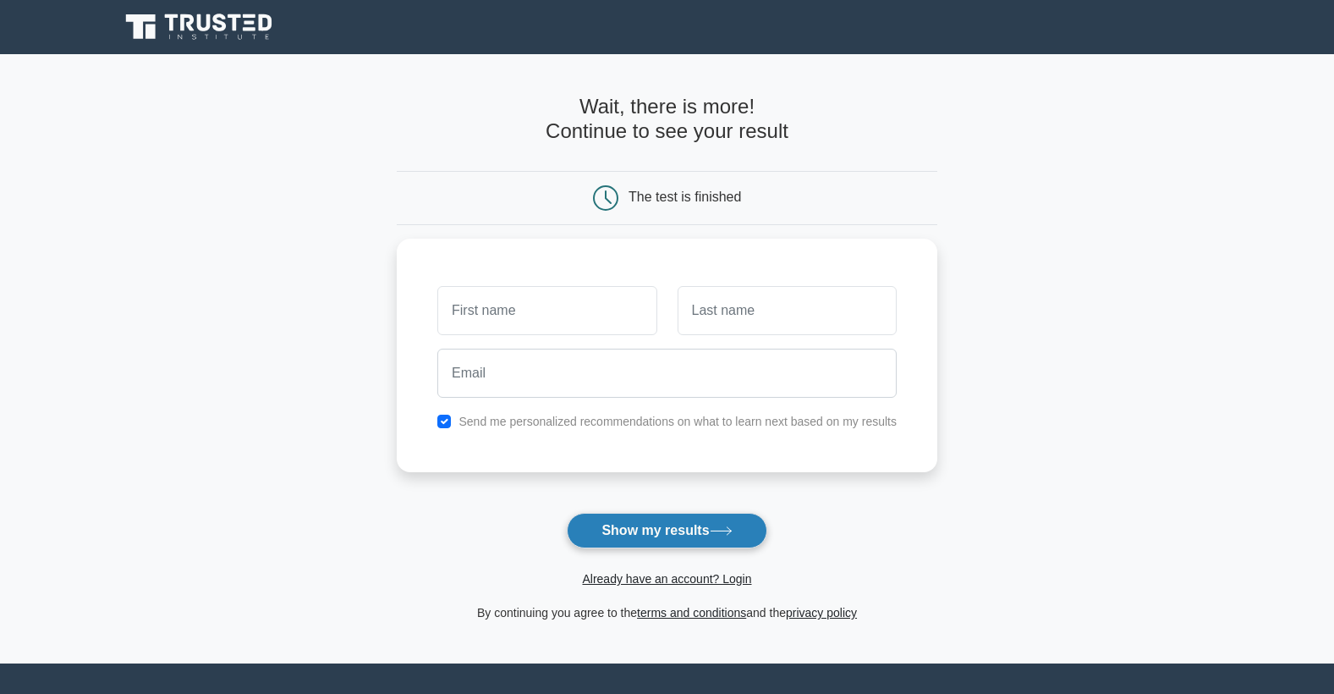
click at [716, 540] on button "Show my results" at bounding box center [667, 531] width 200 height 36
